Goal: Transaction & Acquisition: Purchase product/service

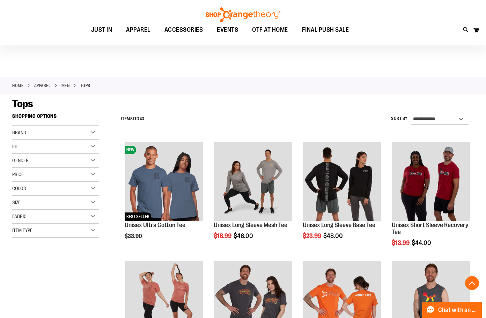
scroll to position [605, 0]
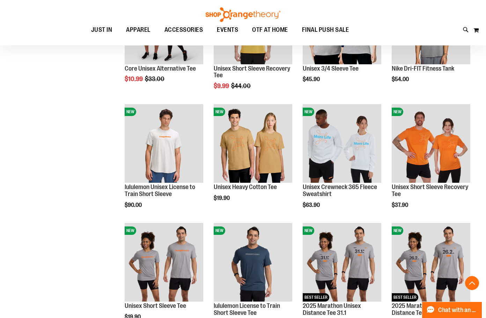
scroll to position [360, 0]
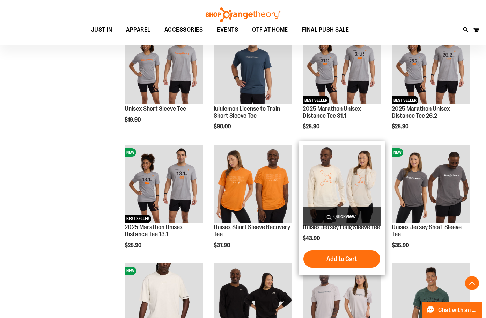
scroll to position [570, 0]
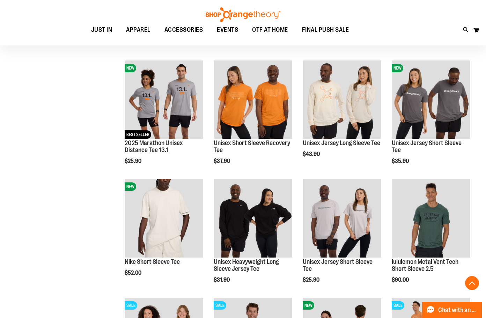
scroll to position [640, 0]
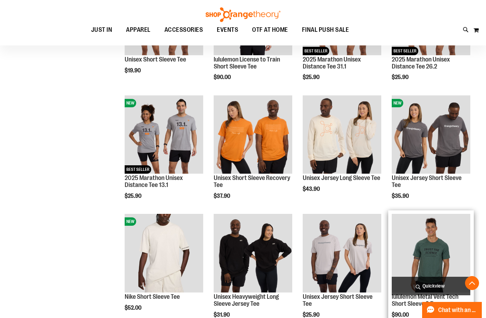
click at [413, 256] on img "product" at bounding box center [430, 253] width 79 height 79
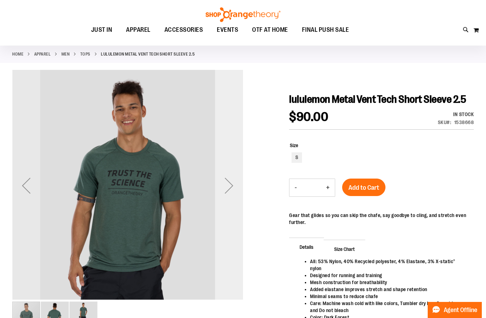
scroll to position [35, 0]
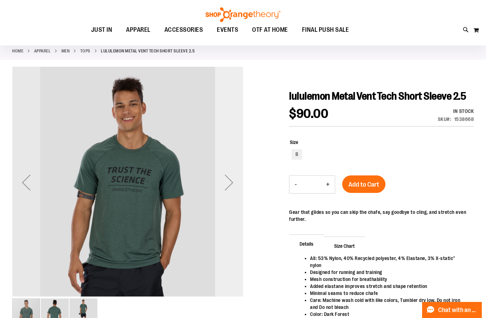
click at [229, 182] on div "Next" at bounding box center [229, 182] width 28 height 28
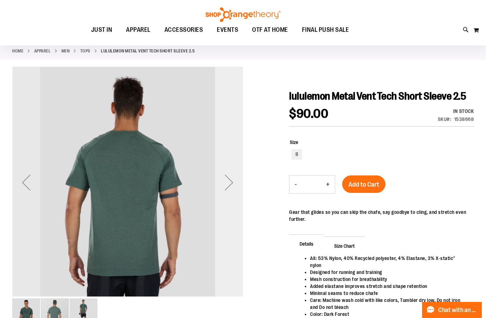
click at [229, 182] on div "Next" at bounding box center [229, 182] width 28 height 28
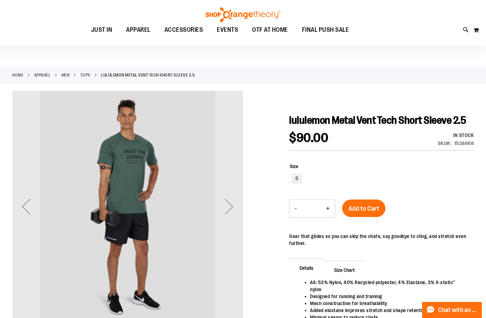
scroll to position [0, 0]
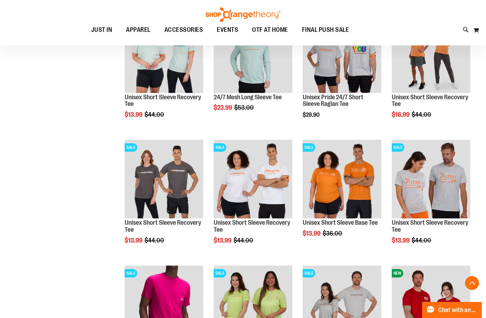
scroll to position [279, 0]
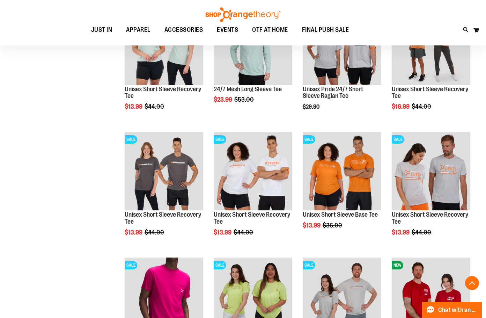
click at [51, 108] on div "**********" at bounding box center [242, 188] width 461 height 715
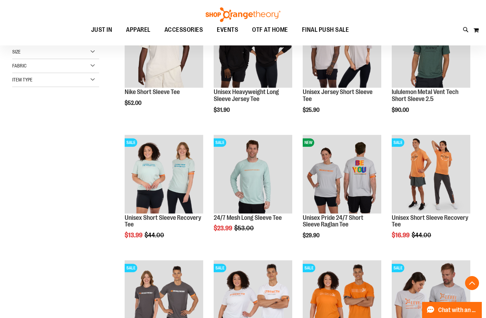
scroll to position [139, 0]
